Goal: Task Accomplishment & Management: Manage account settings

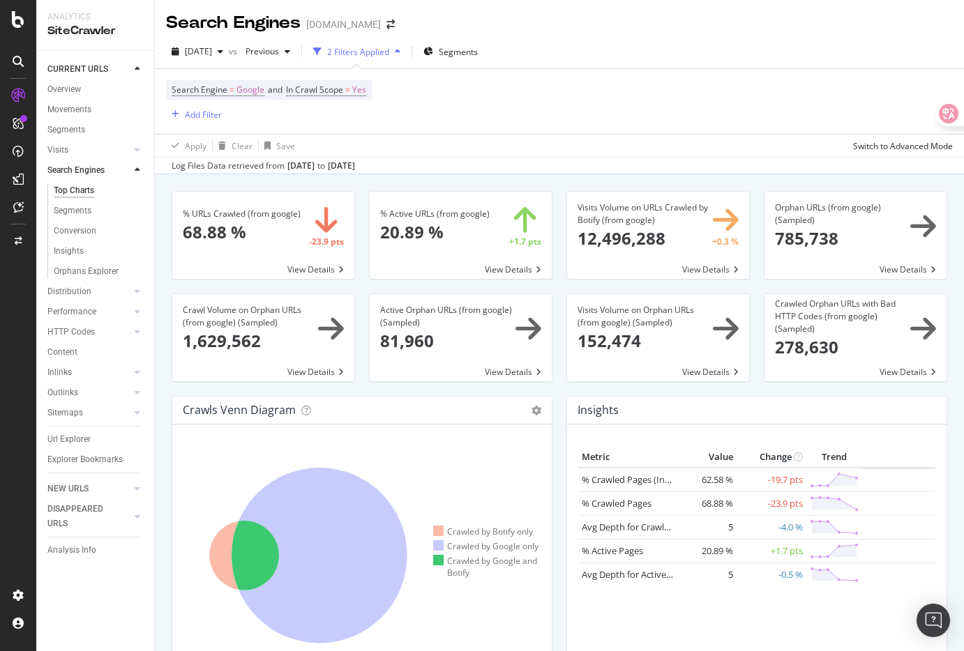
click at [385, 114] on div "Search Engine = Google and In Crawl Scope = Yes Add Filter" at bounding box center [559, 101] width 787 height 65
drag, startPoint x: 410, startPoint y: 121, endPoint x: 213, endPoint y: 55, distance: 208.2
click at [213, 55] on div "2025 Aug. 4th vs Previous 2 Filters Applied Segments Search Engine = Google and…" at bounding box center [559, 104] width 809 height 139
click at [410, 114] on div "Search Engine = Google and In Crawl Scope = Yes Add Filter" at bounding box center [559, 101] width 787 height 65
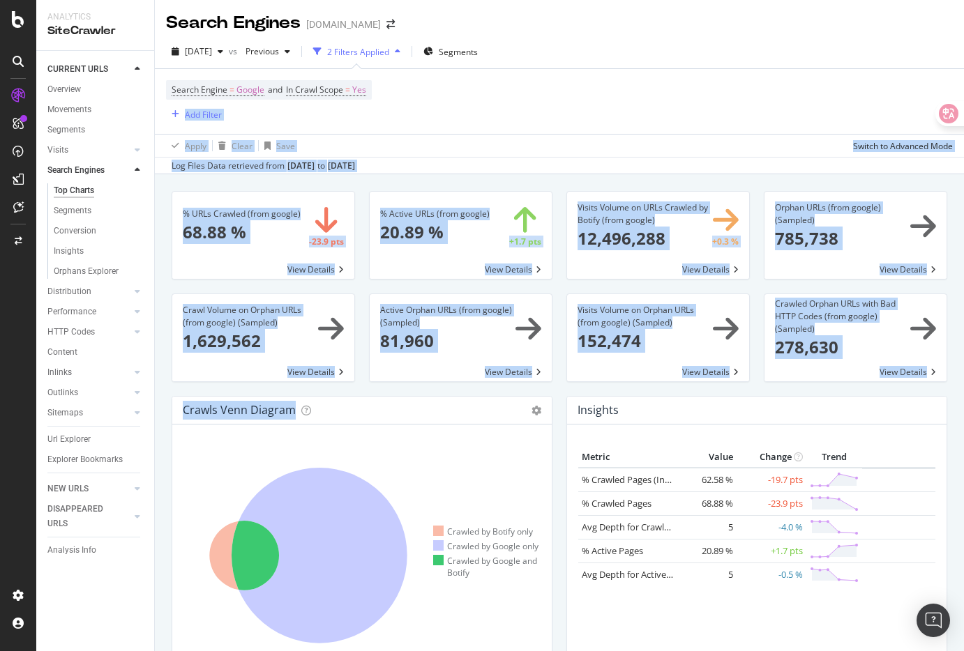
drag, startPoint x: 410, startPoint y: 114, endPoint x: 484, endPoint y: 462, distance: 355.7
click at [484, 462] on div "Search Engines Gumtree.com 2025 Aug. 4th vs Previous 2 Filters Applied Segments…" at bounding box center [559, 325] width 809 height 651
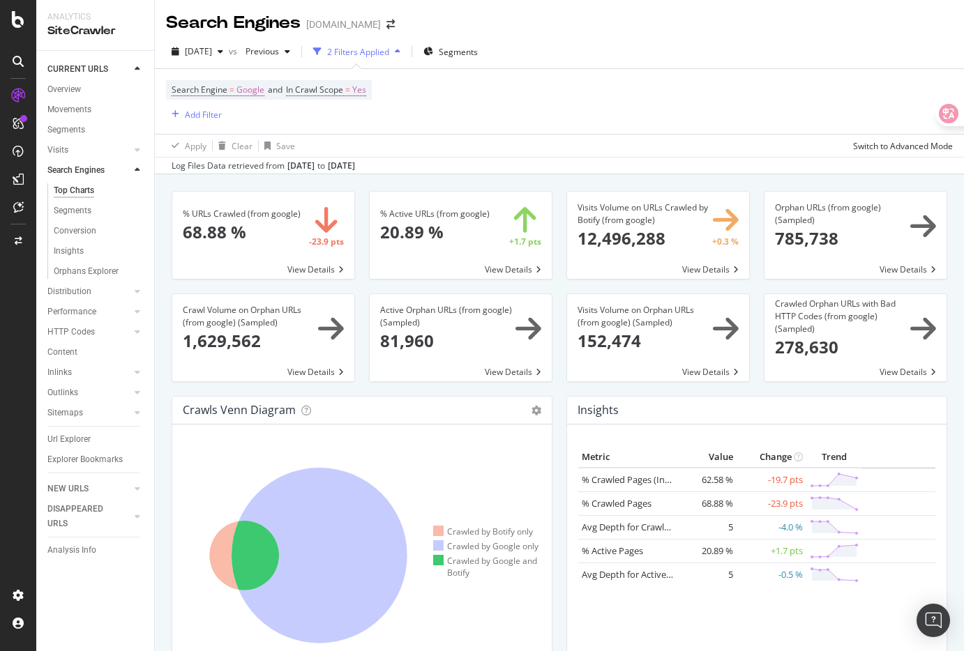
click at [562, 396] on div "Insights Metric Value Change Trend % Crawled Pages (Indexable) 62.58 % -19.7 pt…" at bounding box center [756, 543] width 395 height 294
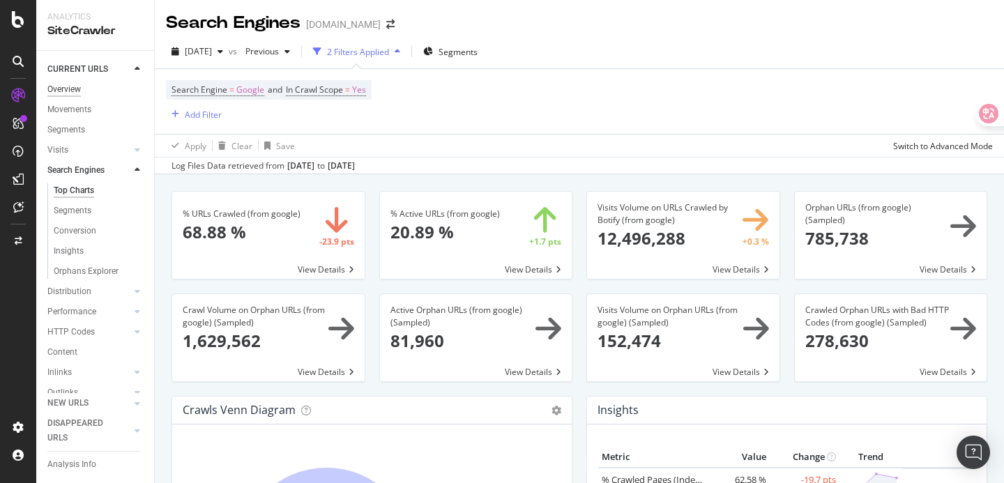
click at [76, 91] on div "Overview" at bounding box center [63, 89] width 33 height 15
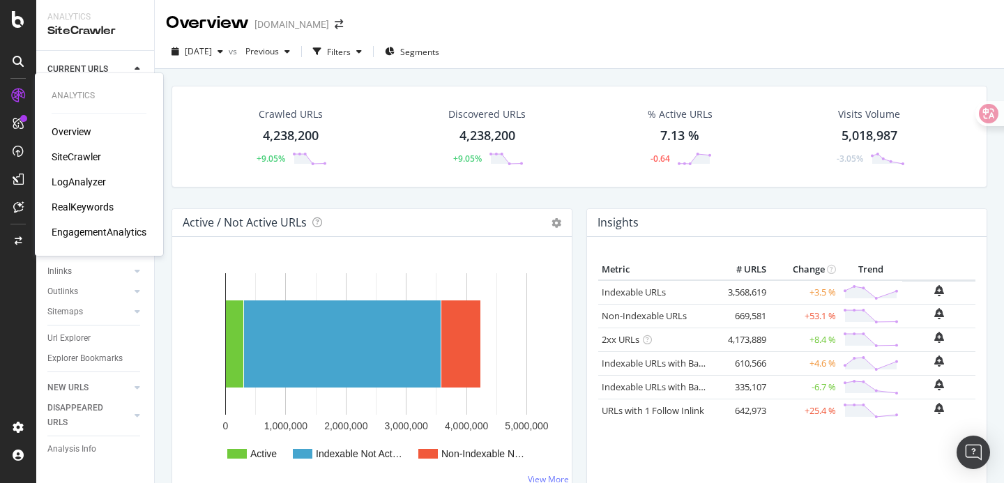
click at [82, 158] on div "SiteCrawler" at bounding box center [77, 157] width 50 height 14
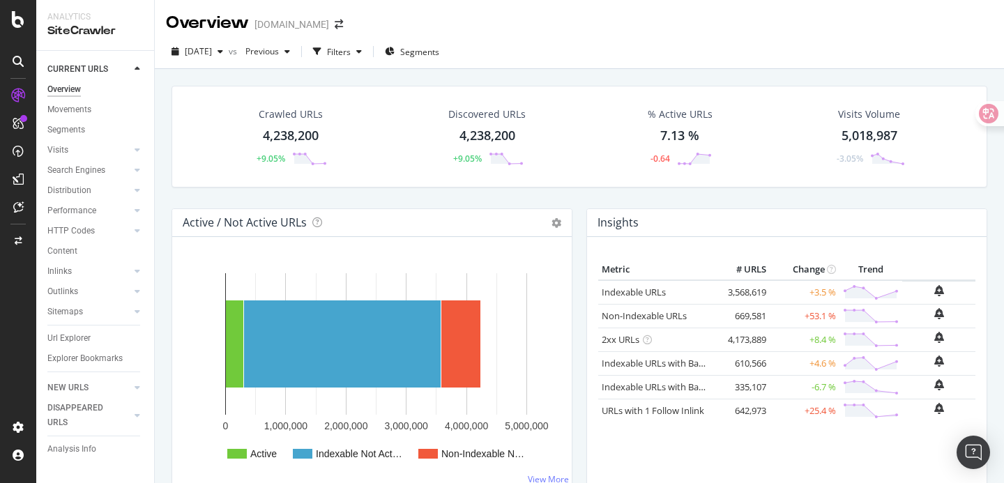
click at [530, 197] on div "Crawled URLs 4,238,200 +9.05% Discovered URLs 4,238,200 +9.05% % Active URLs 7.…" at bounding box center [580, 147] width 830 height 123
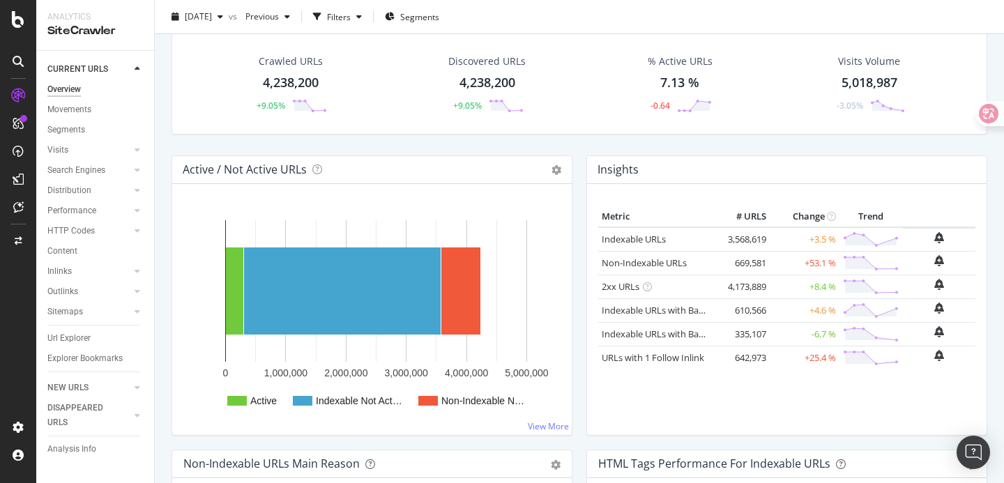
scroll to position [52, 0]
click at [579, 227] on div "Insights Metric # URLS Change Trend Indexable URLs 3,568,619 +3.5 % Non-Indexab…" at bounding box center [786, 304] width 415 height 294
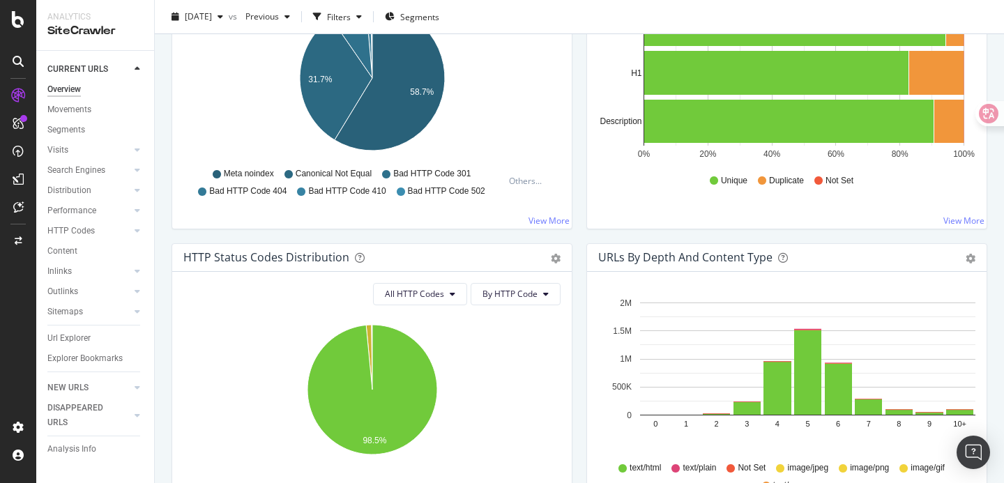
scroll to position [0, 0]
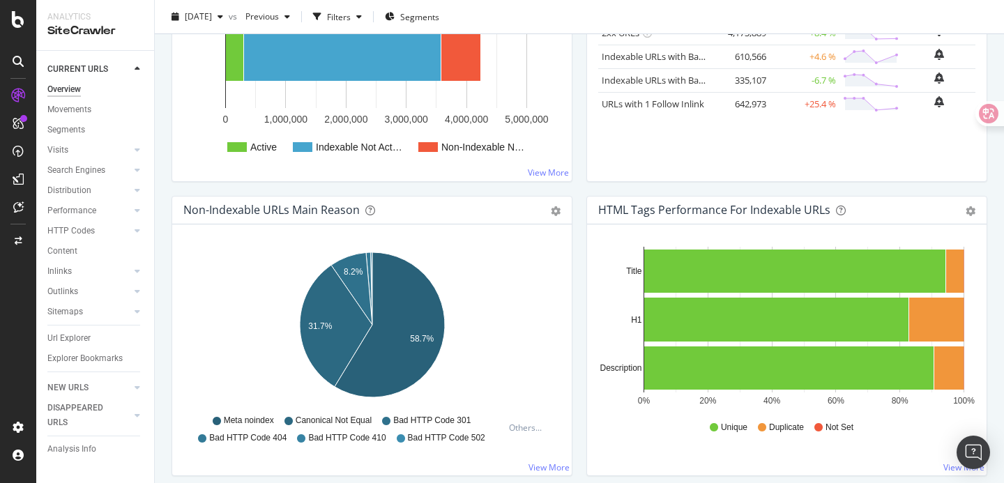
scroll to position [521, 0]
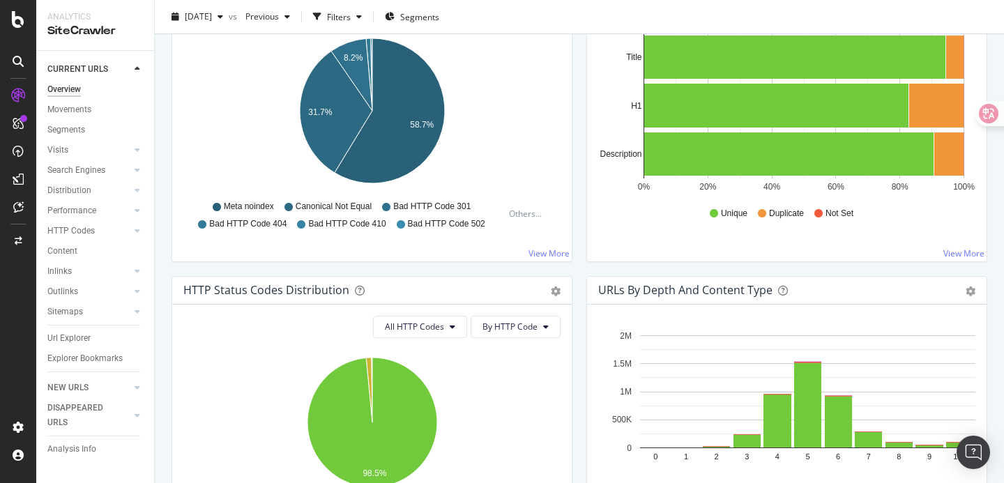
click at [578, 200] on div "Non-Indexable URLs Main Reason Pie Table Export as CSV Add to Custom Report Hol…" at bounding box center [372, 129] width 415 height 294
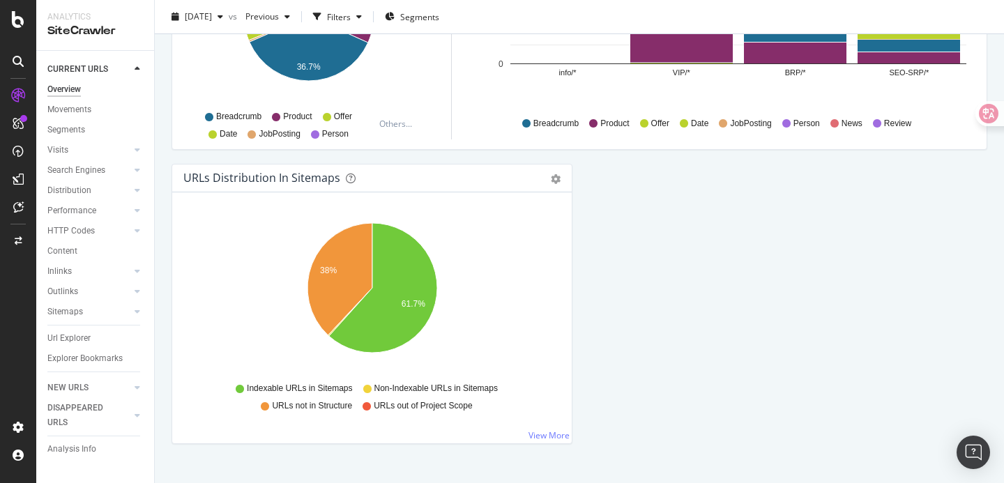
scroll to position [1540, 0]
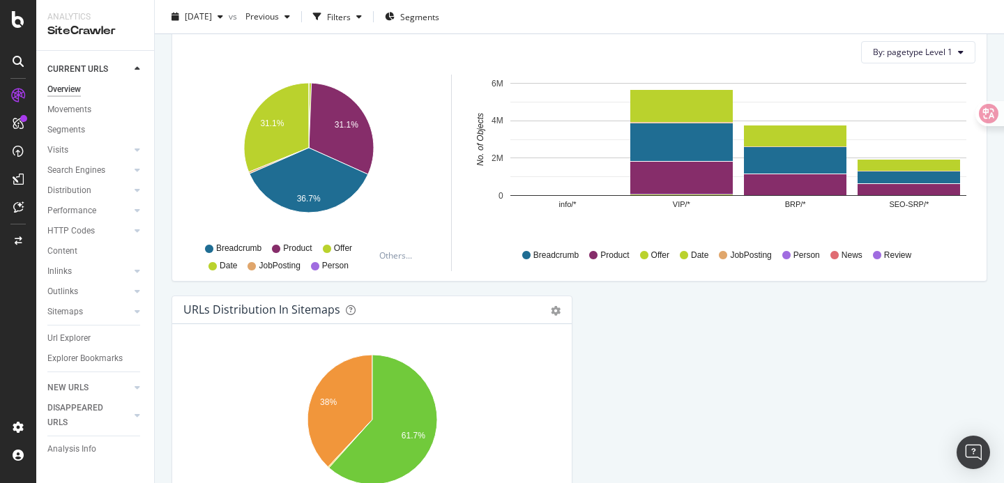
scroll to position [1383, 0]
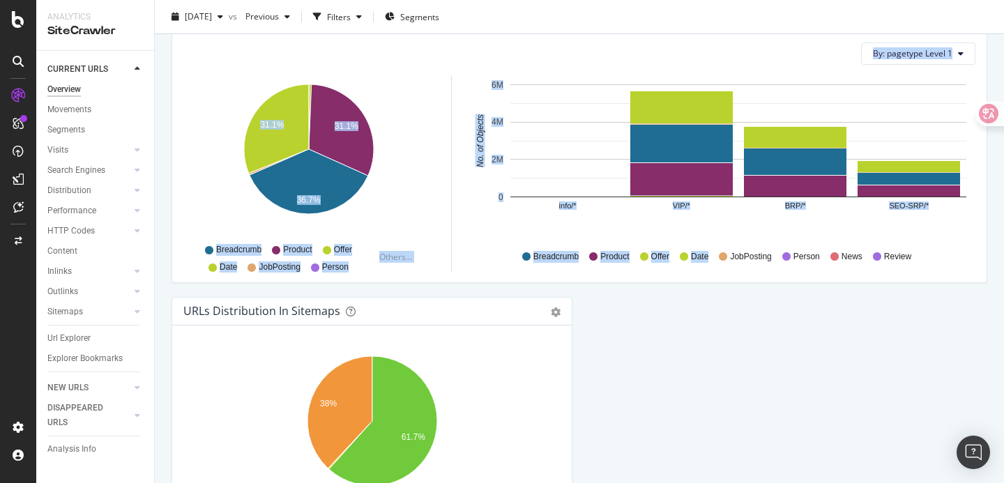
drag, startPoint x: 705, startPoint y: 358, endPoint x: 476, endPoint y: 17, distance: 410.6
click at [476, 17] on div "Overview Gumtree.com 2025 Aug. 4th vs Previous Filters Segments Crawled URLs 4,…" at bounding box center [579, 241] width 849 height 483
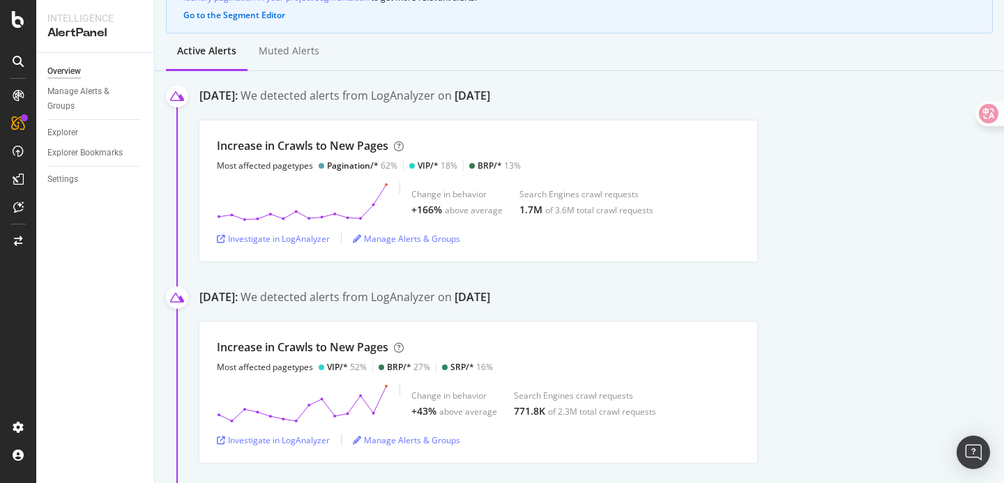
scroll to position [154, 0]
drag, startPoint x: 444, startPoint y: 199, endPoint x: 472, endPoint y: 197, distance: 28.0
click at [472, 197] on div "Change in behavior" at bounding box center [456, 196] width 91 height 12
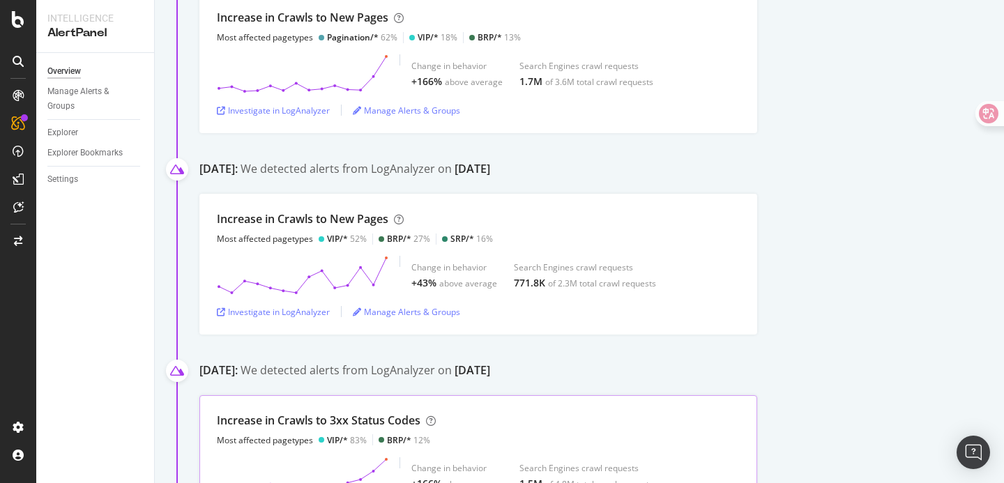
scroll to position [0, 0]
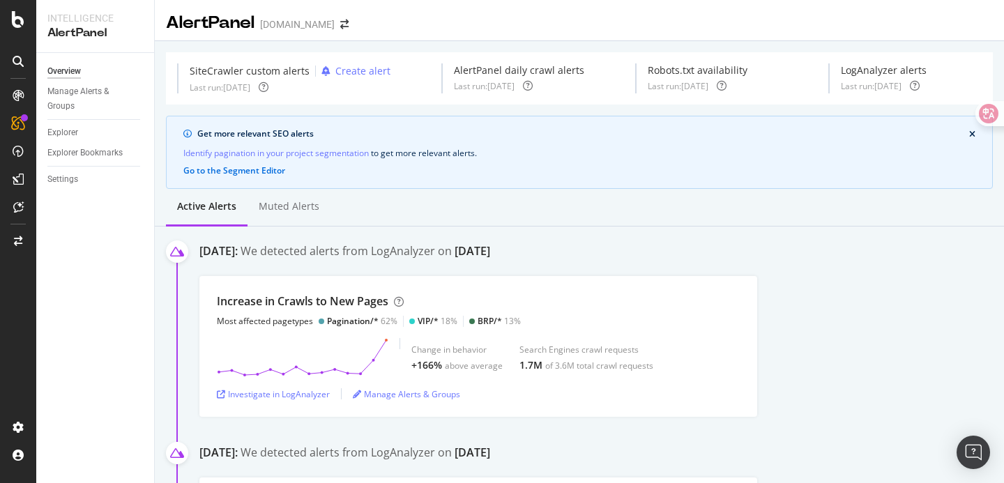
click at [646, 132] on div "Get more relevant SEO alerts" at bounding box center [583, 134] width 772 height 13
drag, startPoint x: 227, startPoint y: 137, endPoint x: 338, endPoint y: 137, distance: 110.9
click at [338, 137] on div "Get more relevant SEO alerts" at bounding box center [583, 134] width 772 height 13
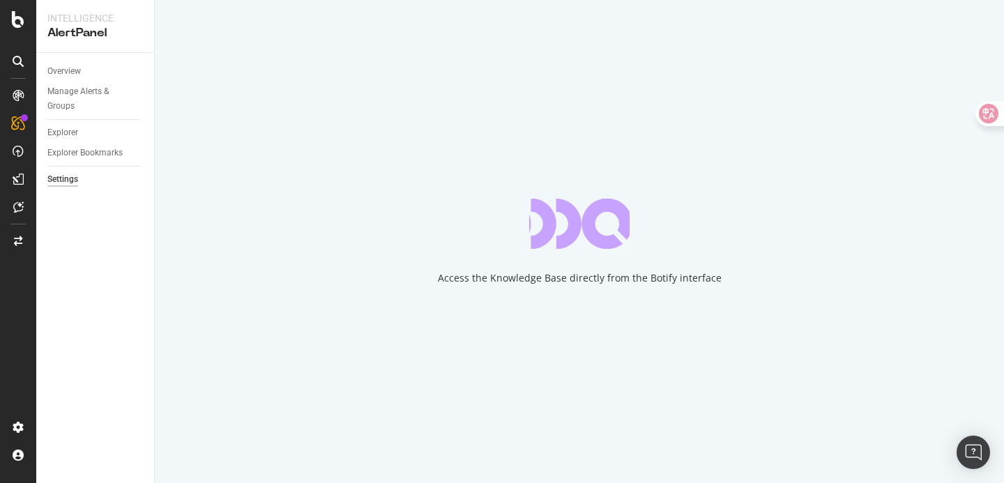
select select "04"
select select "30"
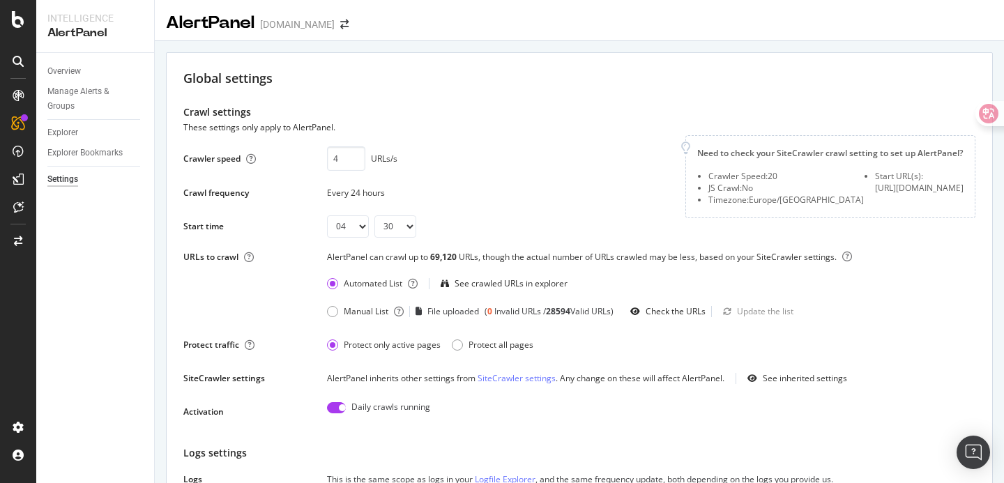
click at [524, 207] on div "Crawler speed 4 URLs/s Saving this setting generate the scope of your daily ale…" at bounding box center [425, 186] width 485 height 103
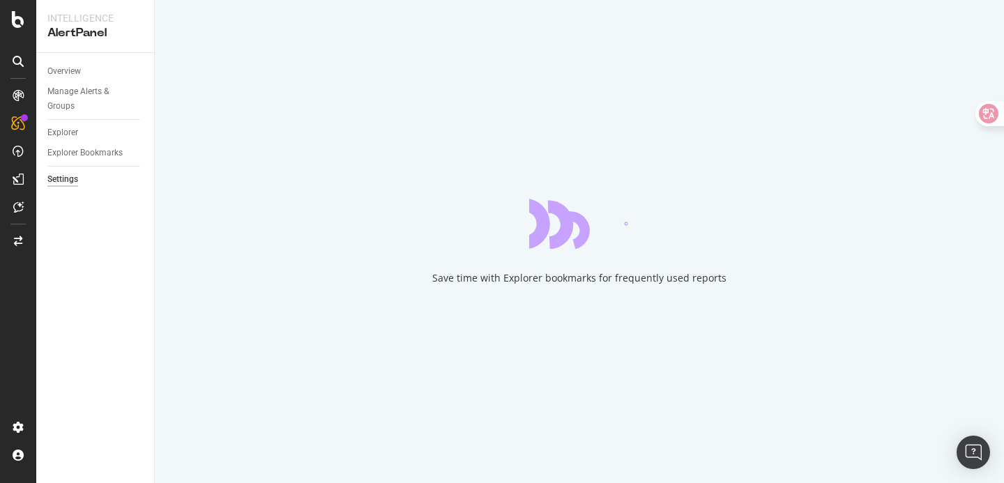
select select "04"
select select "30"
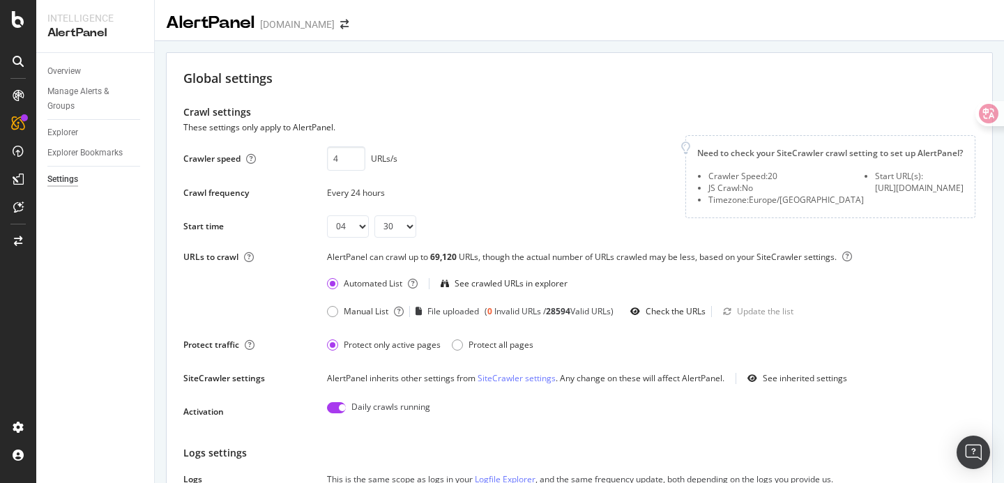
click at [671, 87] on div "Global settings" at bounding box center [579, 79] width 792 height 18
click at [14, 92] on icon at bounding box center [18, 95] width 11 height 11
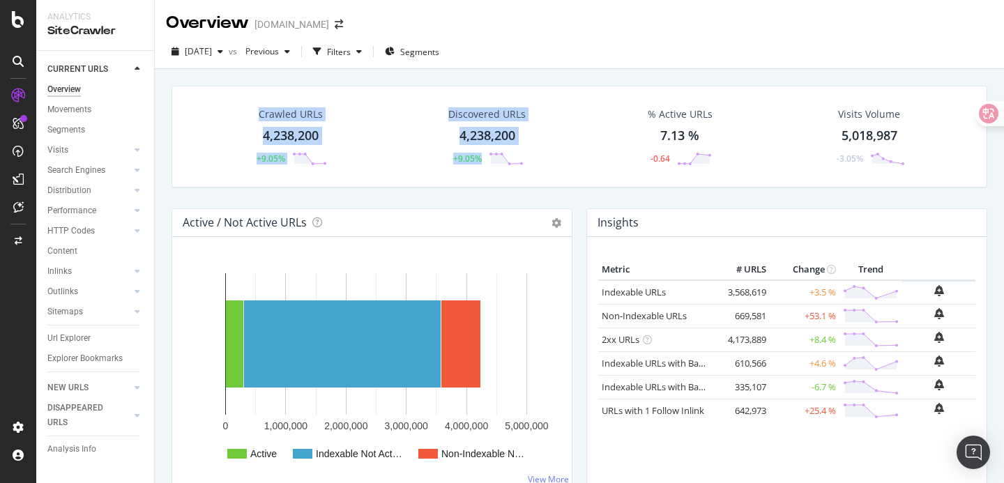
drag, startPoint x: 335, startPoint y: 75, endPoint x: 526, endPoint y: 206, distance: 231.7
click at [542, 195] on div "Crawled URLs 4,238,200 +9.05% Discovered URLs 4,238,200 +9.05% % Active URLs 7.…" at bounding box center [580, 147] width 830 height 123
drag, startPoint x: 542, startPoint y: 195, endPoint x: 264, endPoint y: 76, distance: 302.7
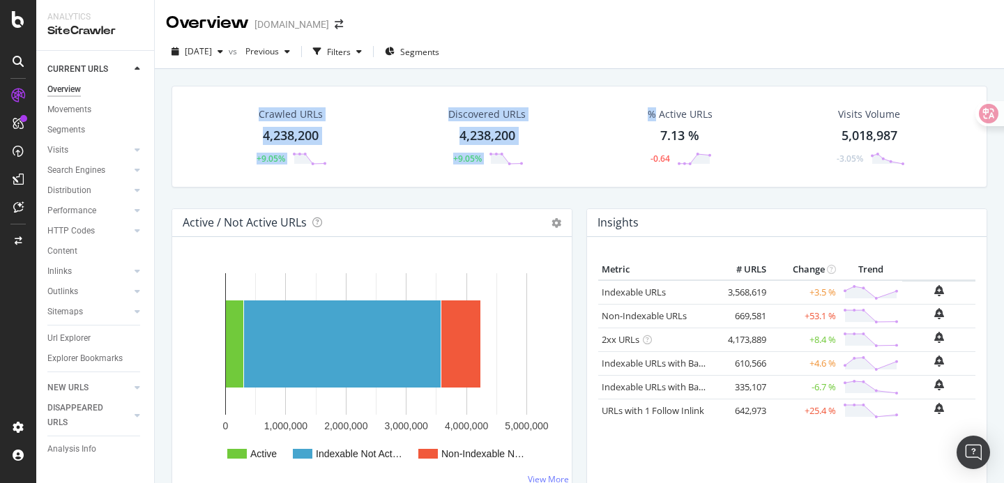
drag, startPoint x: 264, startPoint y: 77, endPoint x: 487, endPoint y: 193, distance: 251.7
click at [487, 193] on div "Crawled URLs 4,238,200 +9.05% Discovered URLs 4,238,200 +9.05% % Active URLs 7.…" at bounding box center [580, 147] width 830 height 123
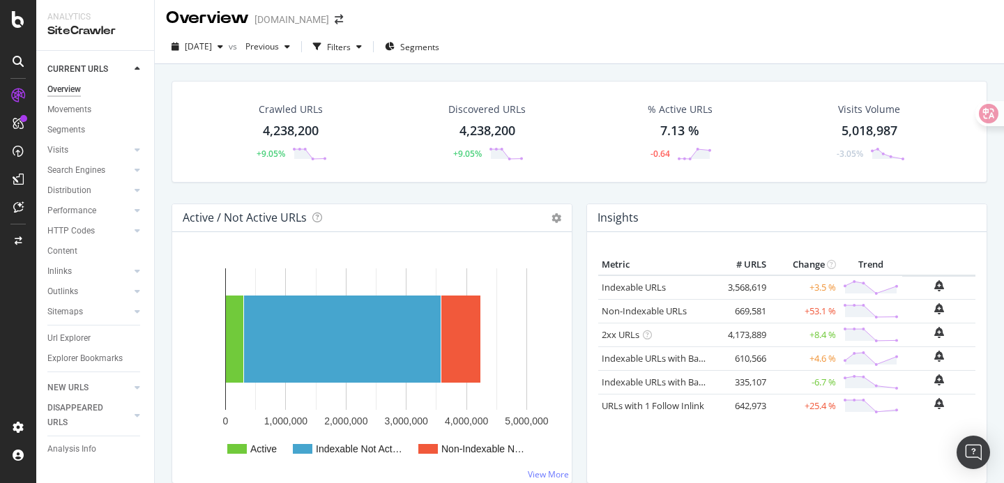
scroll to position [1, 0]
